Goal: Book appointment/travel/reservation

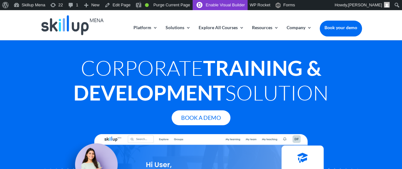
click at [216, 5] on link "Enable Visual Builder" at bounding box center [219, 5] width 55 height 10
click at [337, 28] on link "Book your demo" at bounding box center [340, 28] width 42 height 14
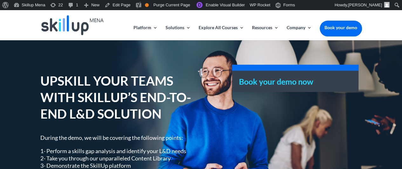
click at [261, 82] on h3 "Book your demo now" at bounding box center [295, 83] width 112 height 11
click at [348, 30] on link "Book your demo" at bounding box center [340, 28] width 42 height 14
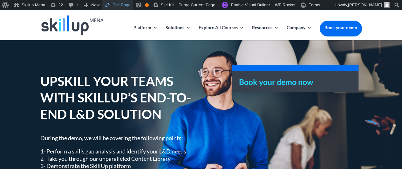
click at [117, 6] on link "Edit Page" at bounding box center [117, 5] width 31 height 10
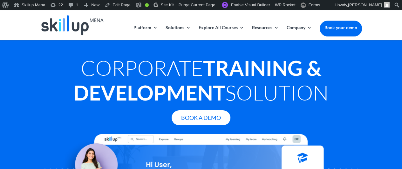
click at [334, 28] on link "Book your demo" at bounding box center [340, 28] width 42 height 14
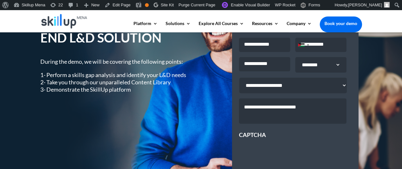
scroll to position [69, 0]
